Goal: Book appointment/travel/reservation

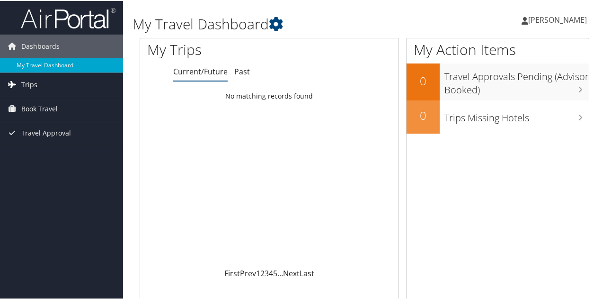
click at [35, 85] on span "Trips" at bounding box center [29, 84] width 16 height 24
click at [49, 145] on span "Book Travel" at bounding box center [39, 151] width 36 height 24
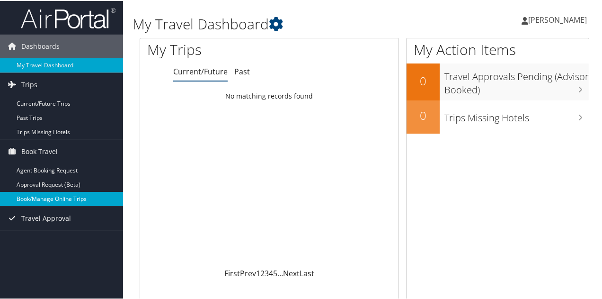
click at [51, 198] on link "Book/Manage Online Trips" at bounding box center [61, 198] width 123 height 14
